Goal: Task Accomplishment & Management: Manage account settings

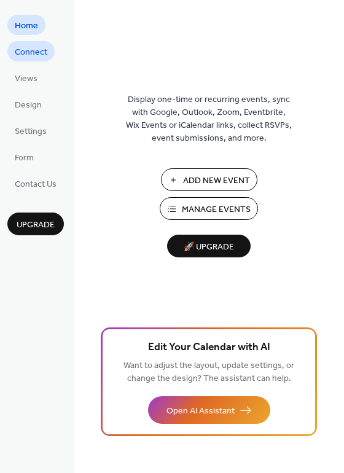
click at [31, 48] on span "Connect" at bounding box center [31, 52] width 33 height 13
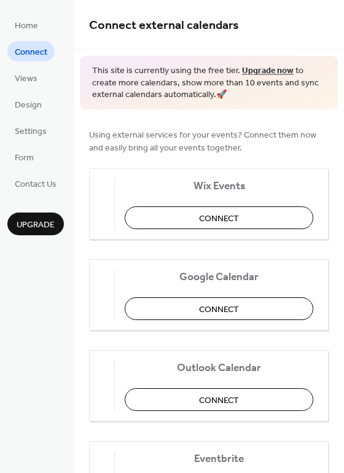
click at [23, 14] on div "Home Connect Views Design Settings Form Contact Us Upgrade" at bounding box center [37, 236] width 74 height 473
click at [23, 20] on span "Home" at bounding box center [26, 26] width 23 height 13
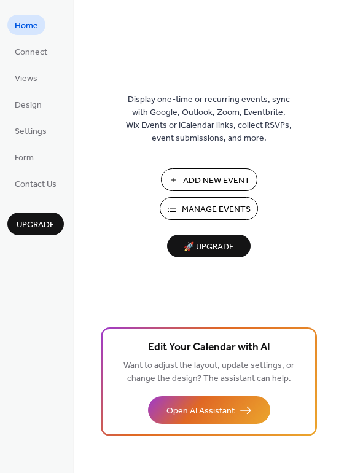
click at [189, 185] on span "Add New Event" at bounding box center [216, 180] width 67 height 13
click at [214, 203] on span "Manage Events" at bounding box center [216, 209] width 69 height 13
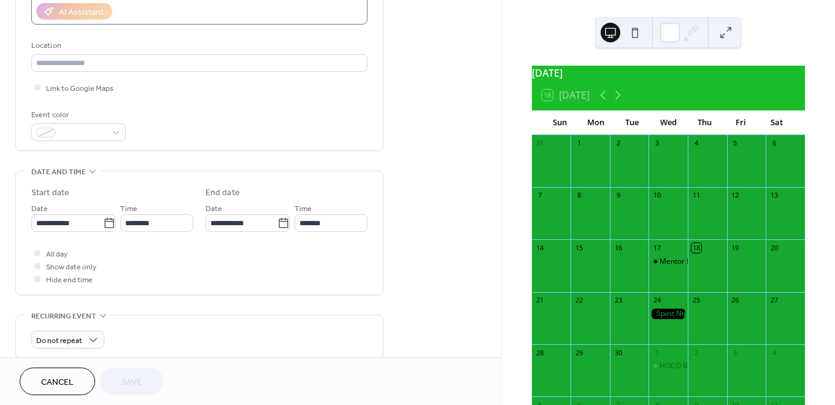
scroll to position [373, 0]
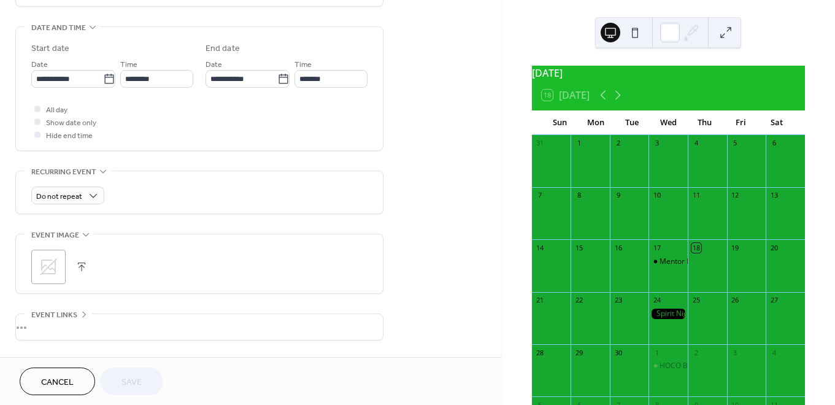
click at [656, 318] on div at bounding box center [668, 314] width 39 height 10
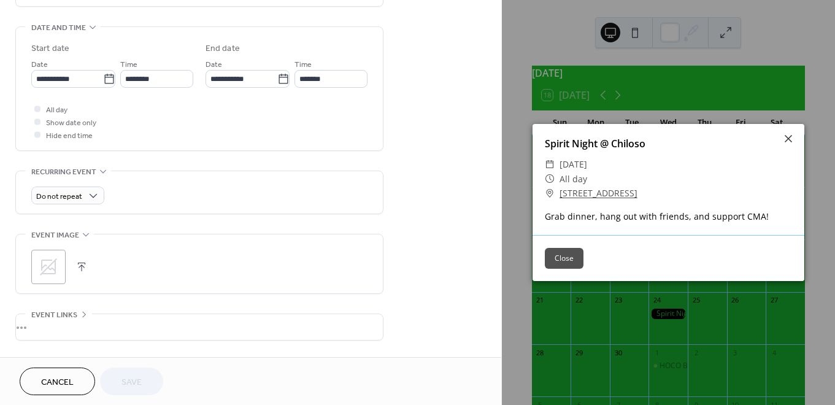
click at [557, 247] on div "Close" at bounding box center [669, 258] width 272 height 46
click at [557, 255] on button "Close" at bounding box center [564, 258] width 39 height 21
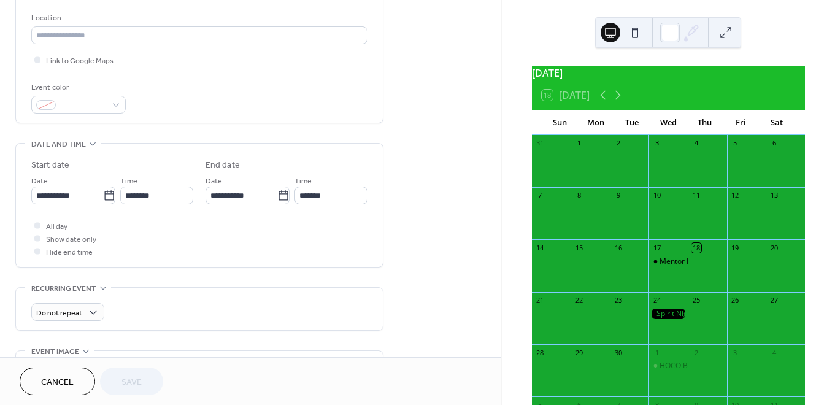
scroll to position [0, 0]
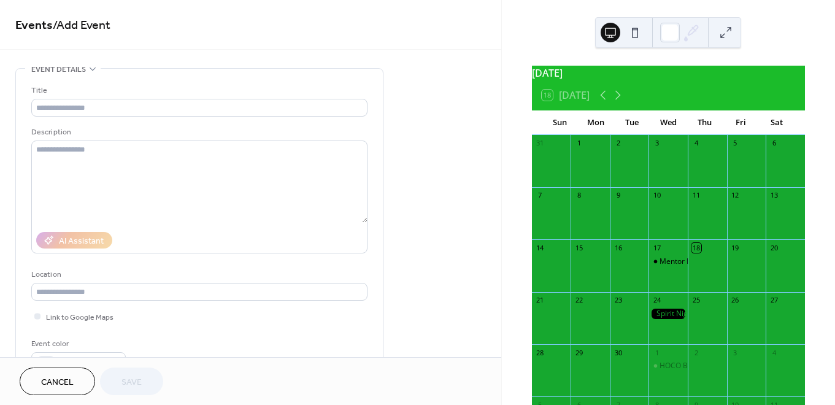
click at [669, 256] on div "17" at bounding box center [668, 247] width 39 height 17
click at [666, 267] on div "Mentor Mentee #2" at bounding box center [692, 262] width 64 height 10
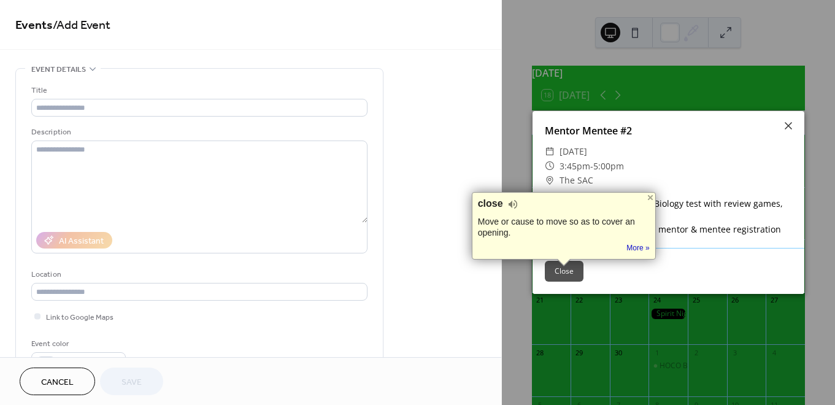
click at [794, 126] on icon at bounding box center [788, 125] width 15 height 15
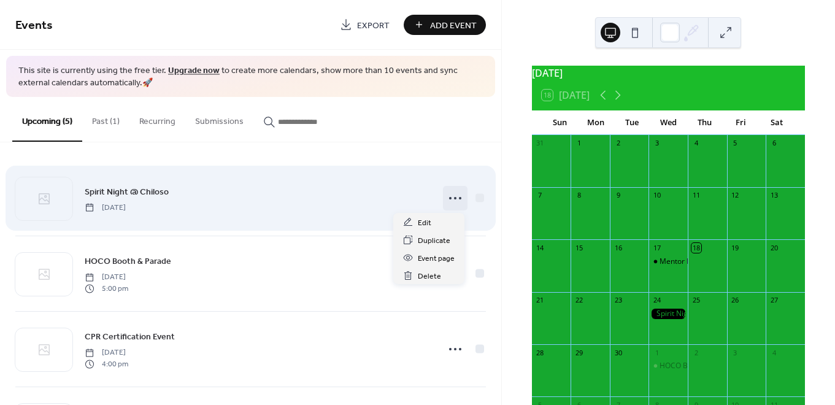
click at [446, 195] on icon at bounding box center [456, 198] width 20 height 20
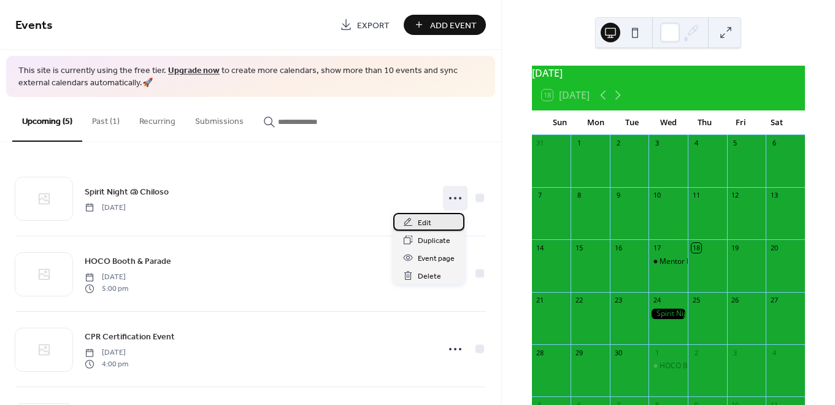
click at [435, 217] on div "Edit" at bounding box center [428, 222] width 71 height 18
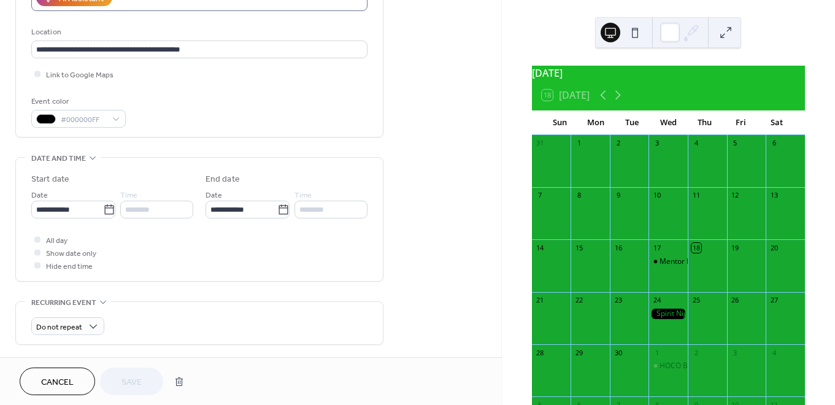
scroll to position [242, 0]
click at [142, 215] on div "********" at bounding box center [156, 210] width 73 height 18
click at [142, 207] on div "********" at bounding box center [156, 210] width 73 height 18
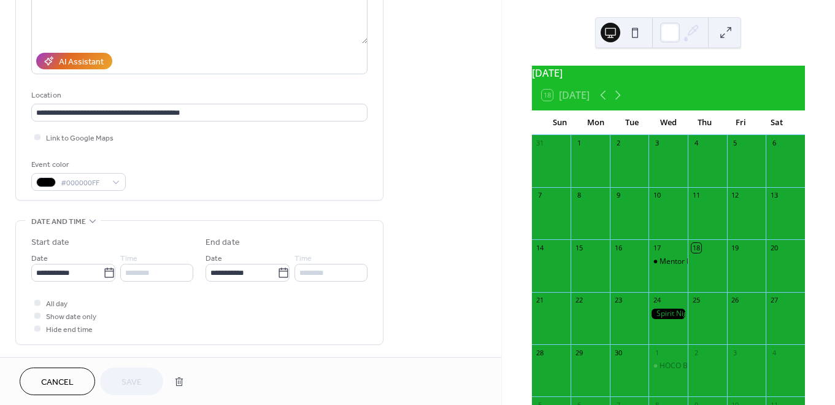
scroll to position [152, 0]
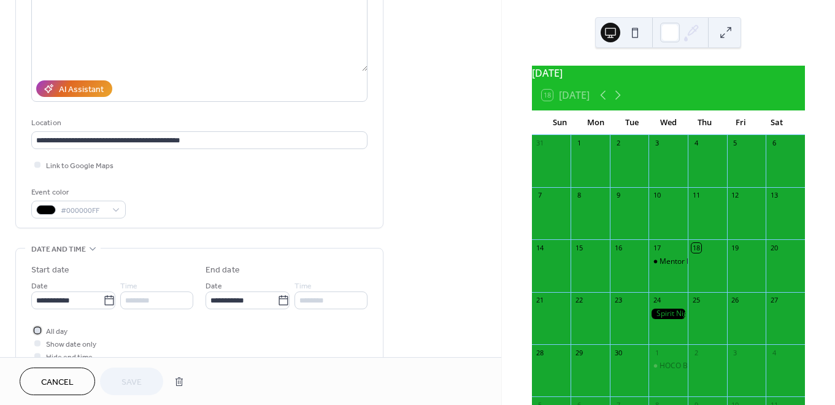
click at [38, 329] on icon at bounding box center [37, 330] width 3 height 2
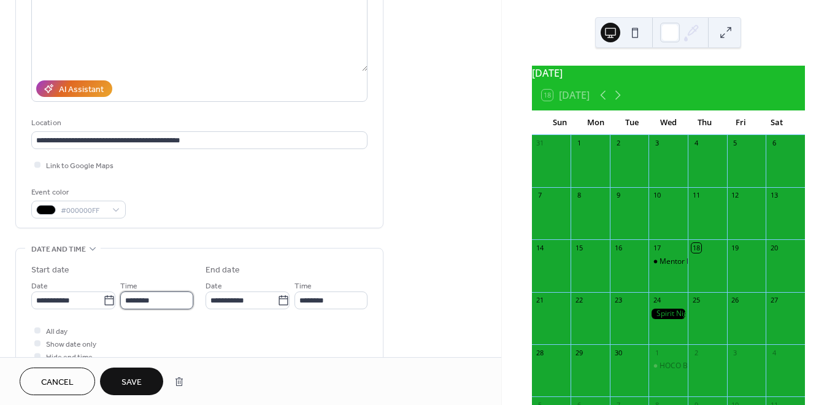
click at [156, 303] on input "********" at bounding box center [156, 301] width 73 height 18
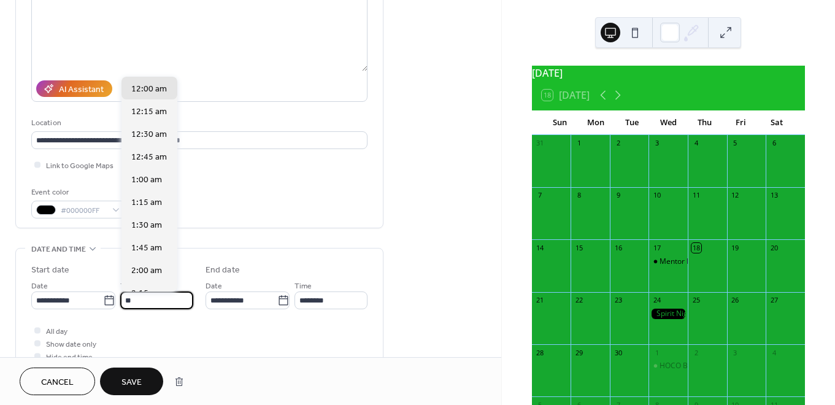
type input "*"
type input "*******"
click at [155, 94] on span "5:00 pm" at bounding box center [146, 89] width 31 height 13
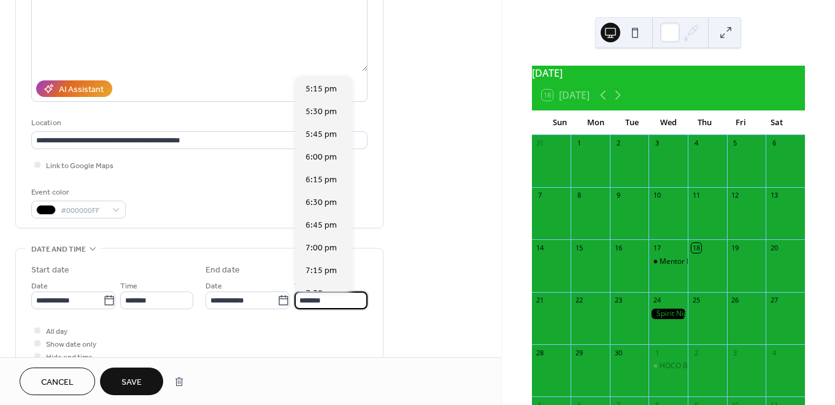
click at [312, 293] on input "*******" at bounding box center [331, 301] width 73 height 18
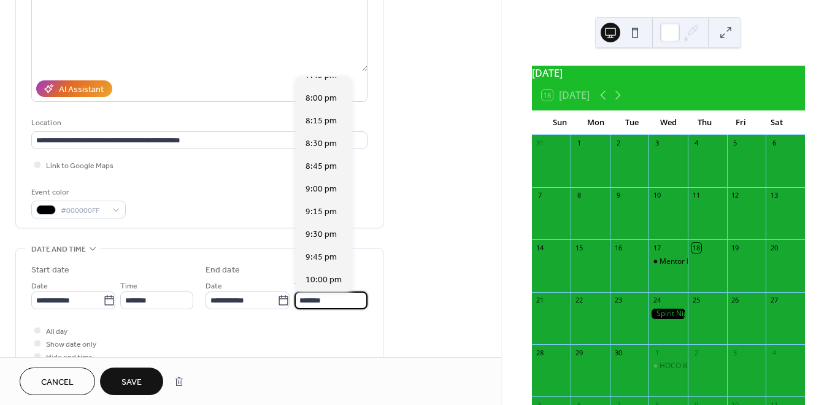
scroll to position [260, 0]
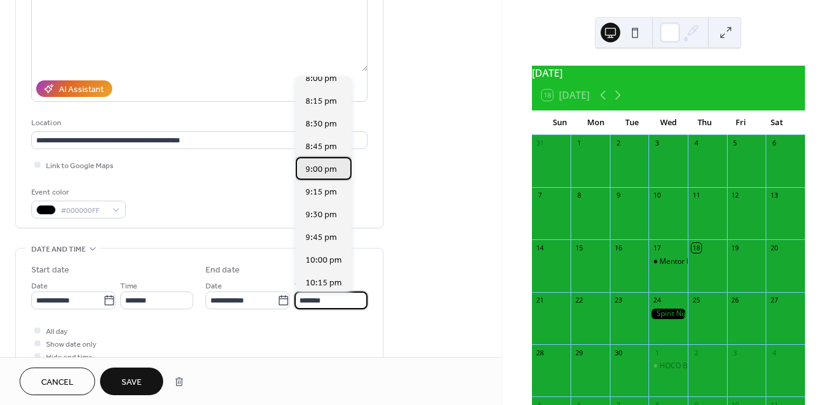
click at [319, 173] on span "9:00 pm" at bounding box center [321, 169] width 31 height 13
type input "*******"
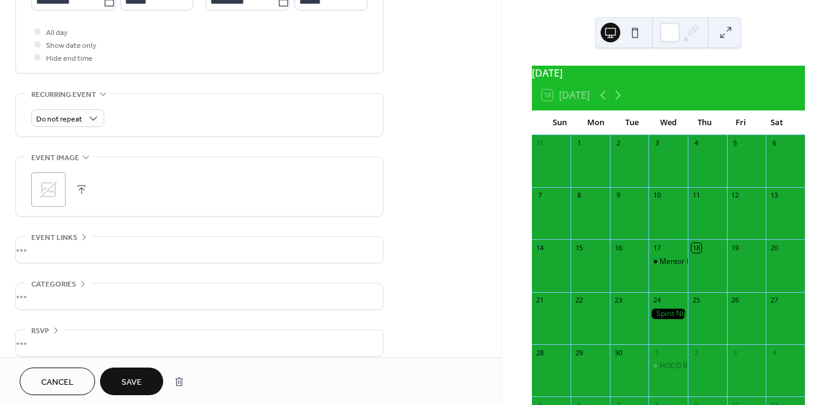
scroll to position [462, 0]
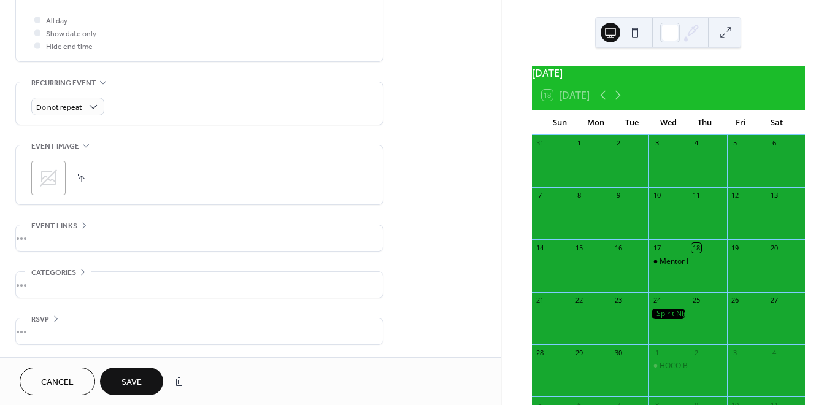
click at [123, 379] on span "Save" at bounding box center [132, 382] width 20 height 13
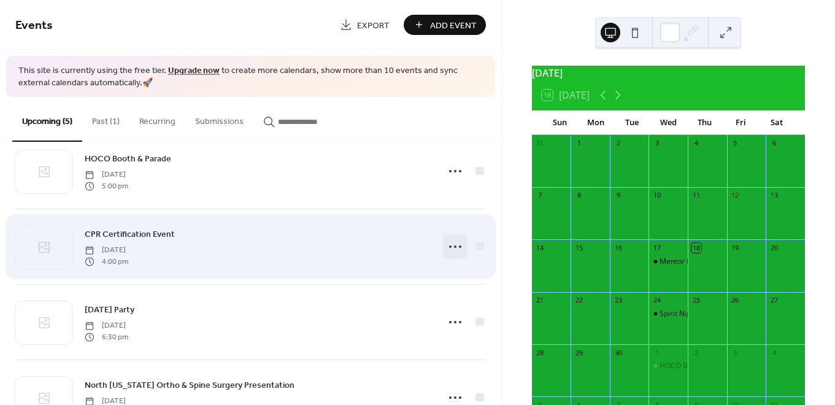
scroll to position [151, 0]
